Goal: Information Seeking & Learning: Learn about a topic

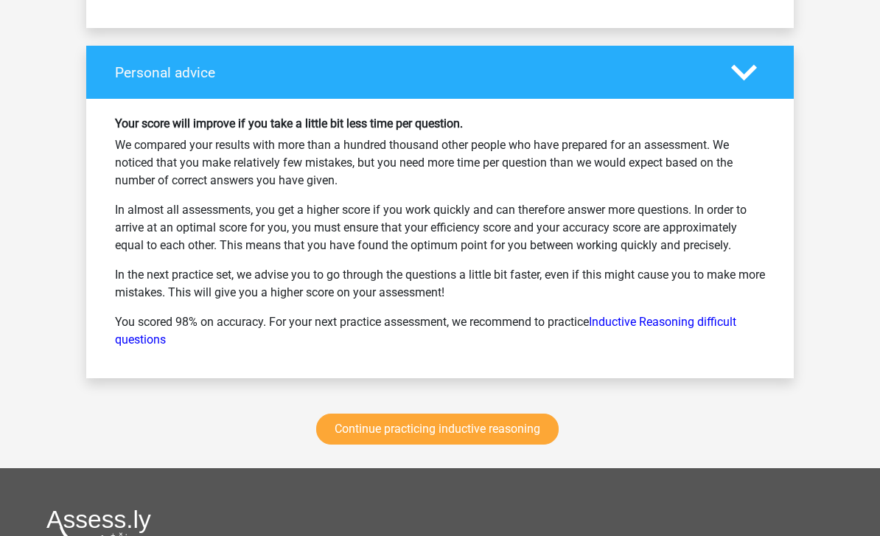
scroll to position [2614, 0]
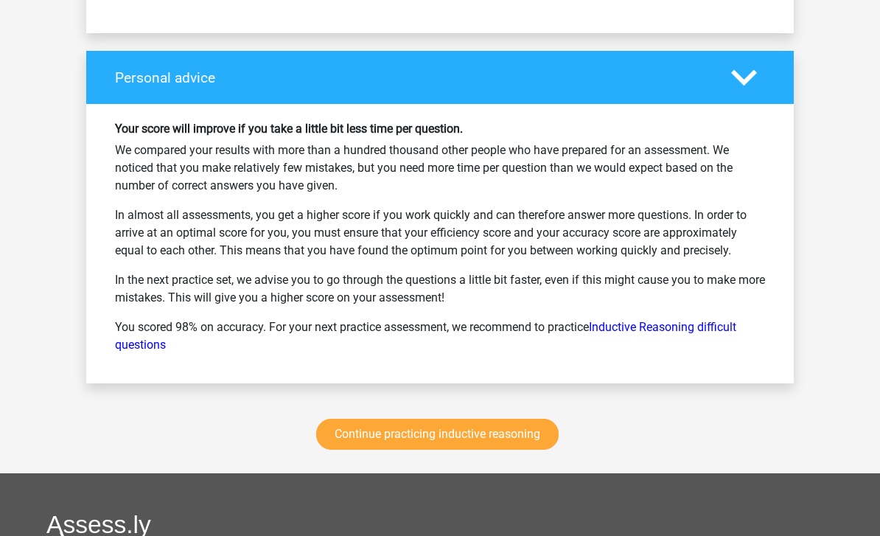
click at [520, 437] on link "Continue practicing inductive reasoning" at bounding box center [437, 434] width 242 height 31
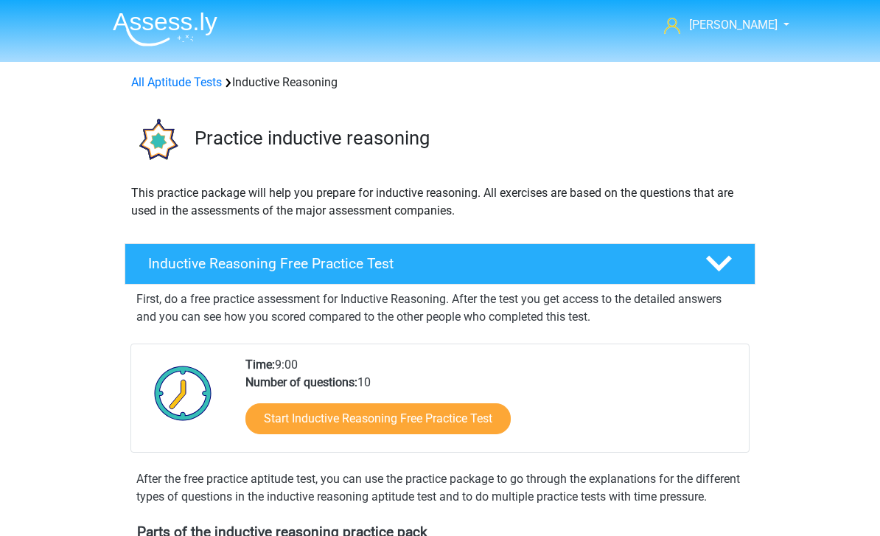
scroll to position [807, 0]
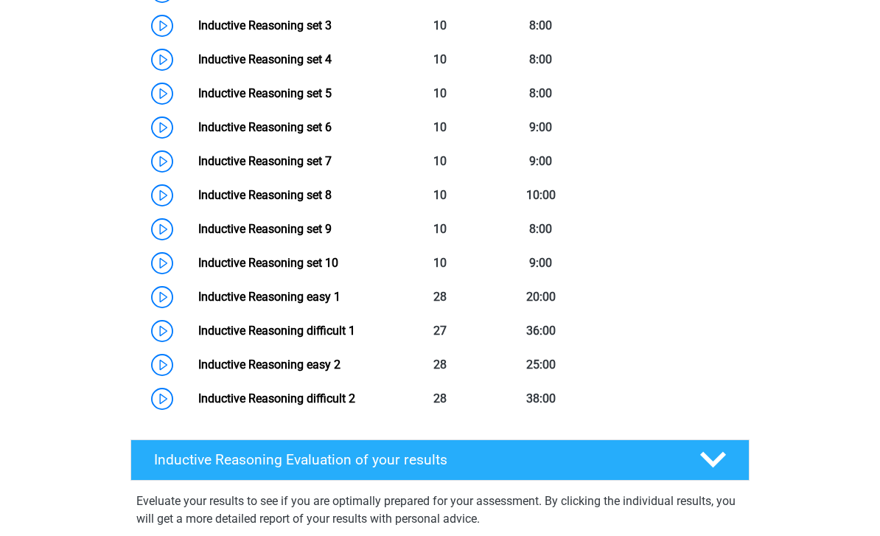
click at [198, 405] on link "Inductive Reasoning difficult 2" at bounding box center [276, 398] width 157 height 14
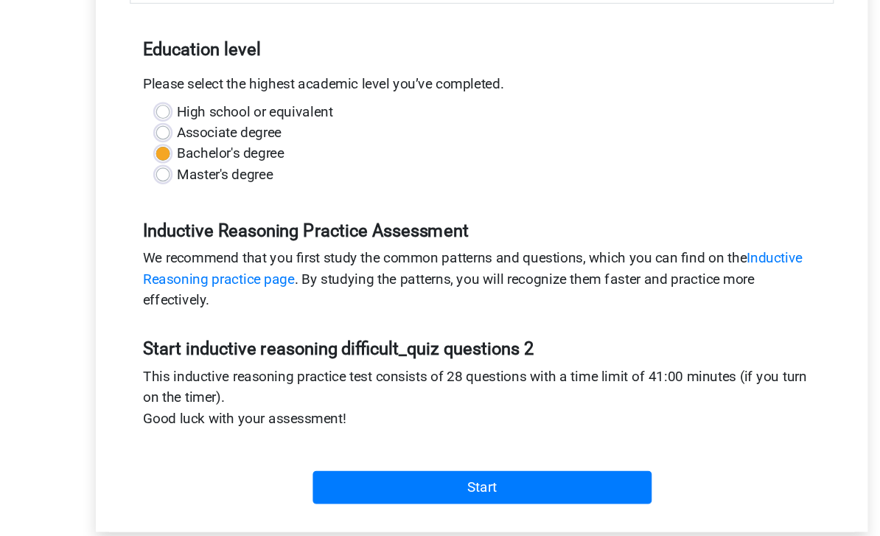
scroll to position [279, 0]
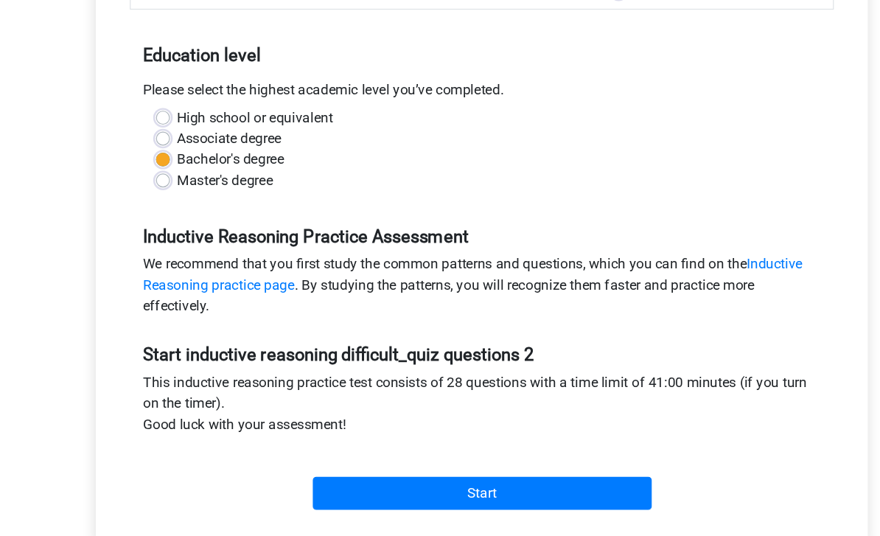
click at [413, 419] on input "Start" at bounding box center [440, 417] width 287 height 28
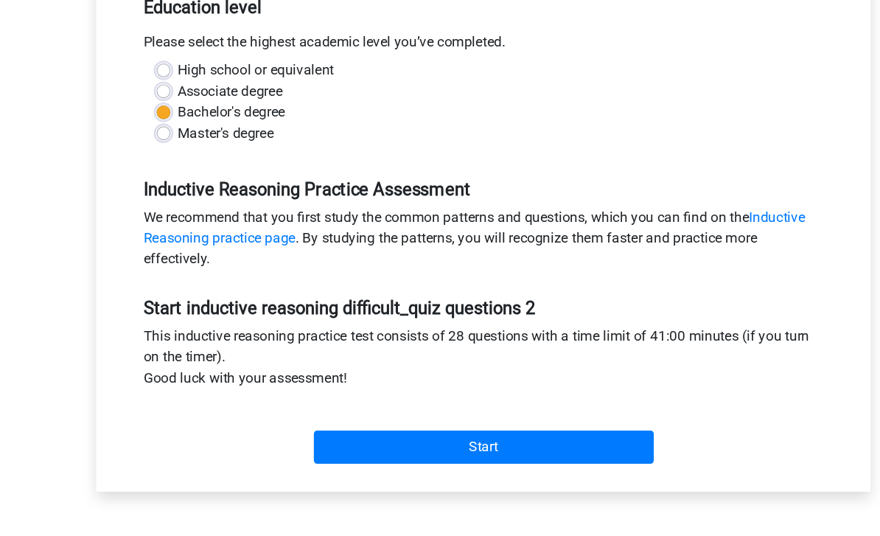
scroll to position [236, 0]
